Goal: Find specific page/section: Find specific page/section

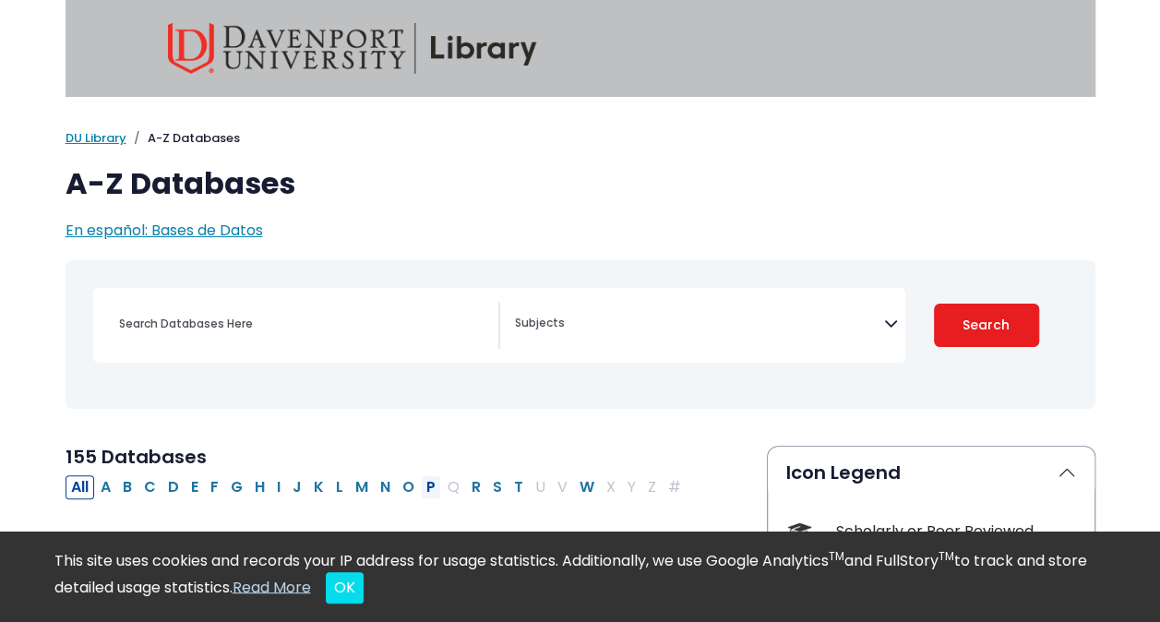
click at [421, 484] on button "P" at bounding box center [431, 487] width 20 height 24
select select "Database Subject Filter"
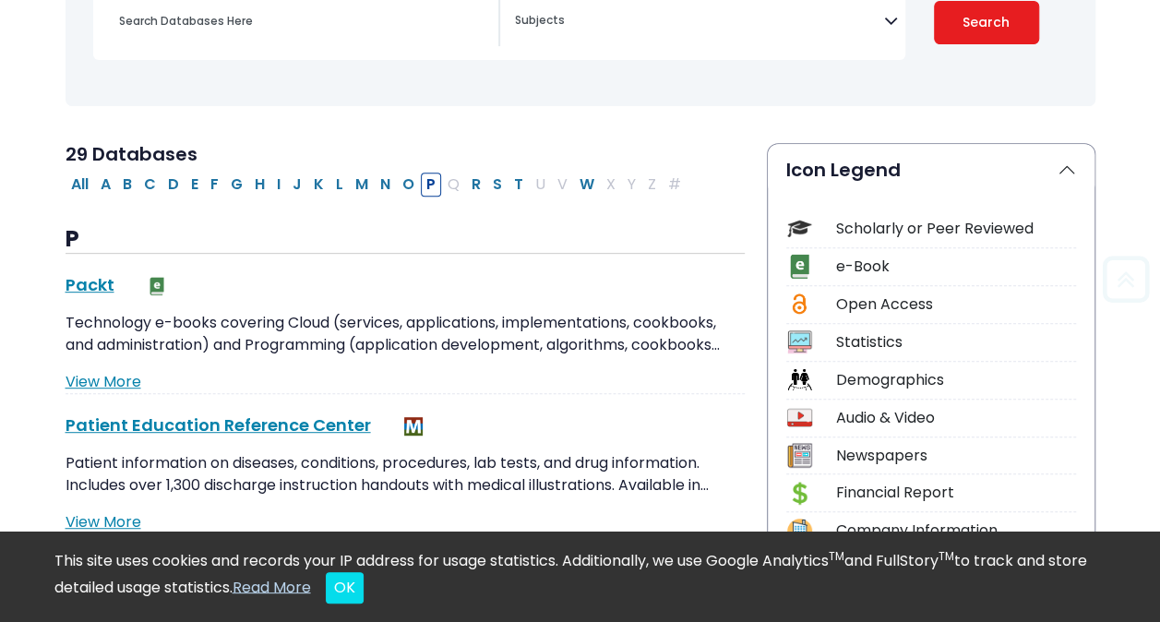
scroll to position [308, 0]
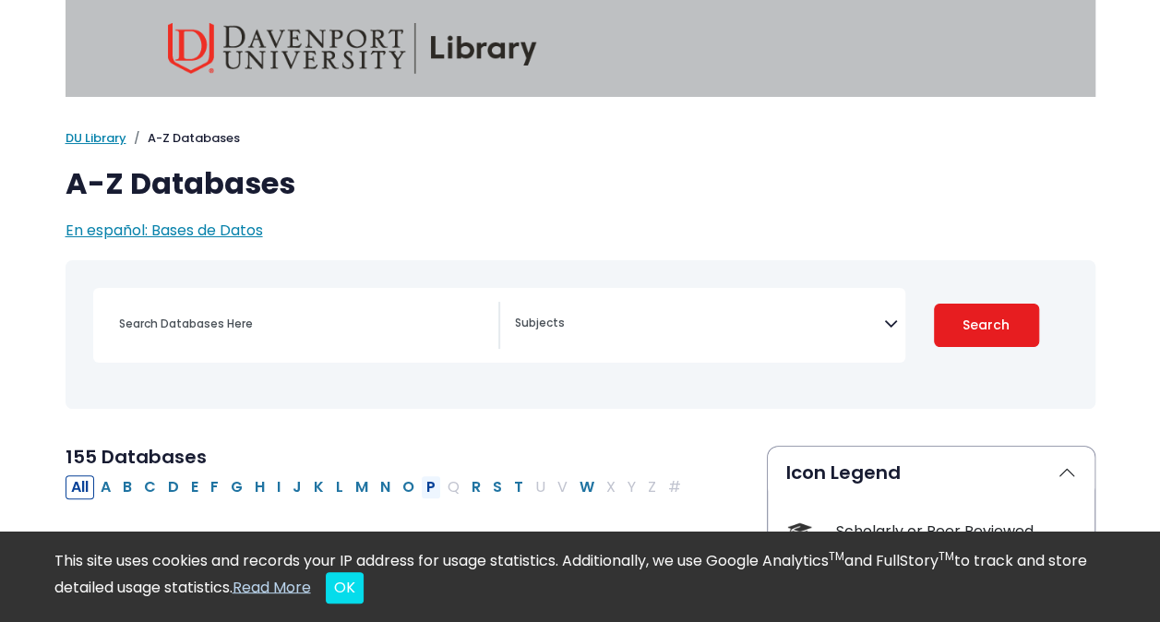
click at [423, 481] on button "P" at bounding box center [431, 487] width 20 height 24
select select "Database Subject Filter"
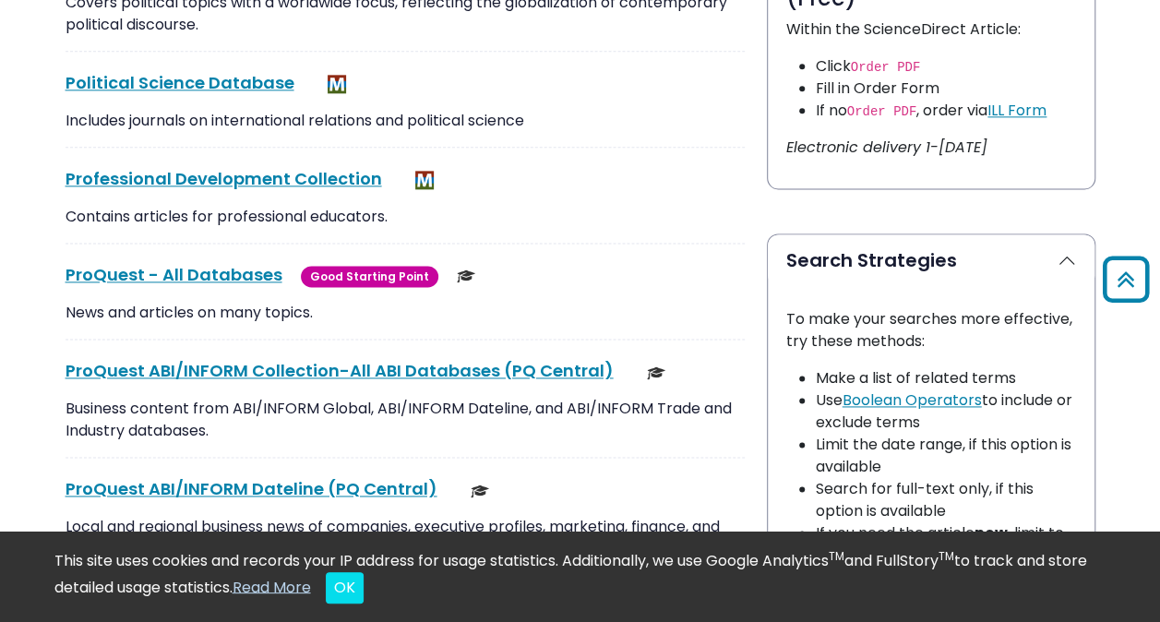
scroll to position [1121, 0]
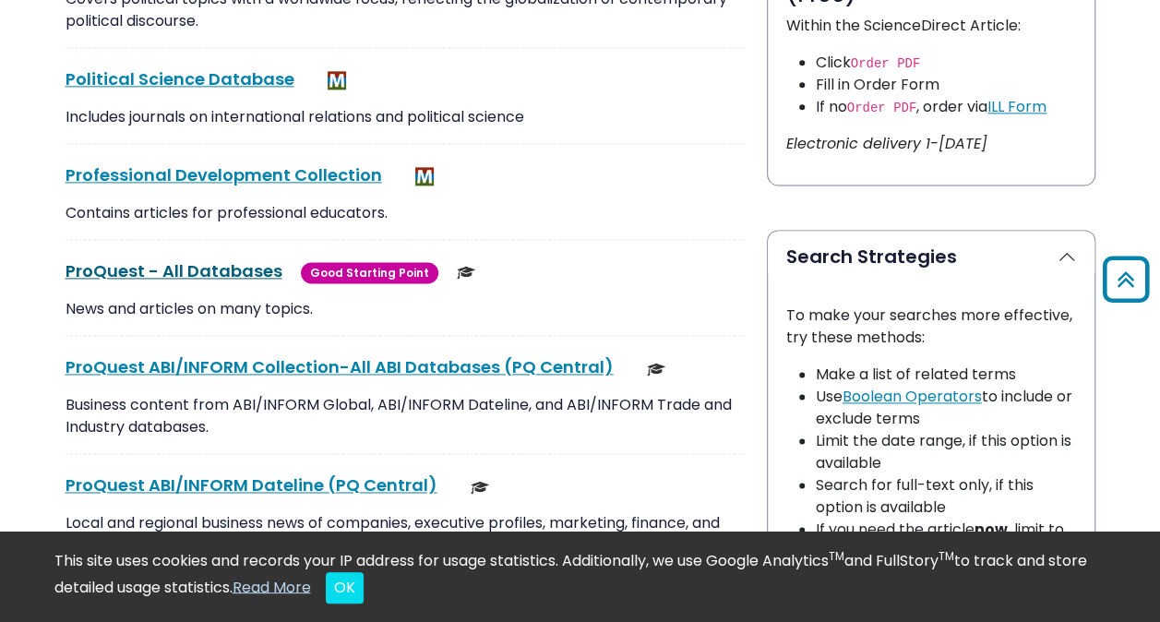
click at [168, 262] on link "ProQuest - All Databases This link opens in a new window" at bounding box center [174, 270] width 217 height 23
